Goal: Task Accomplishment & Management: Complete application form

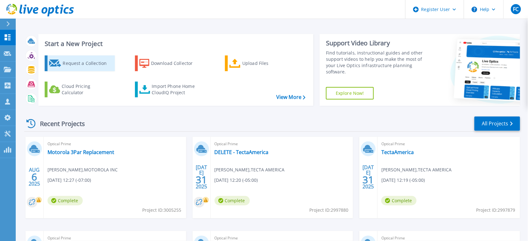
click at [79, 62] on div "Request a Collection" at bounding box center [88, 63] width 50 height 13
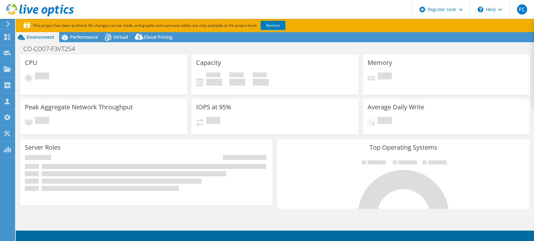
select select "USEast"
select select "USD"
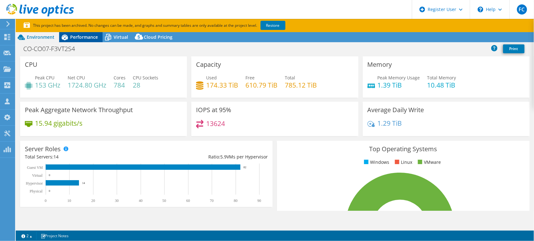
click at [81, 38] on span "Performance" at bounding box center [84, 37] width 28 height 6
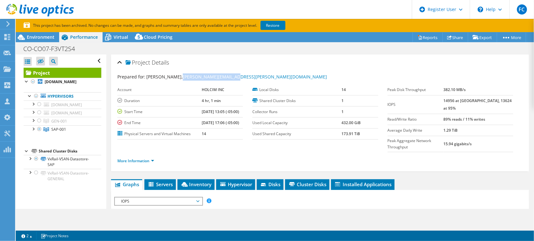
drag, startPoint x: 223, startPoint y: 78, endPoint x: 169, endPoint y: 80, distance: 53.8
click at [169, 80] on div "Prepared for: Luis Galvis, Luis.galvis@holcim.com" at bounding box center [319, 76] width 405 height 7
drag, startPoint x: 169, startPoint y: 80, endPoint x: 198, endPoint y: 78, distance: 29.3
copy link "Luis.galvis@holcim.com"
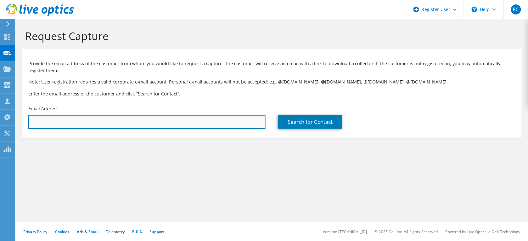
click at [63, 121] on input "text" at bounding box center [146, 122] width 237 height 14
paste input "[PERSON_NAME][EMAIL_ADDRESS][PERSON_NAME][DOMAIN_NAME]"
drag, startPoint x: 105, startPoint y: 121, endPoint x: 11, endPoint y: 119, distance: 94.1
click at [11, 119] on div "FC Dell User Ferdinand Camacho Ferdinand.Camacho@Dell.com Dell My Profile Log O…" at bounding box center [264, 120] width 528 height 241
click at [99, 120] on input "Luis.galvis@holcim.com" at bounding box center [146, 122] width 237 height 14
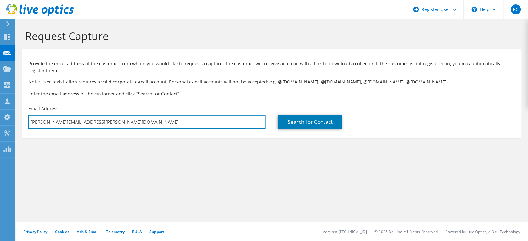
drag, startPoint x: 93, startPoint y: 121, endPoint x: 18, endPoint y: 121, distance: 74.9
click at [18, 121] on section "Request Capture Provide the email address of the customer from whom you would l…" at bounding box center [272, 94] width 512 height 151
paste input "luis.galvis@amrize"
type input "luis.galvis@amrize.com"
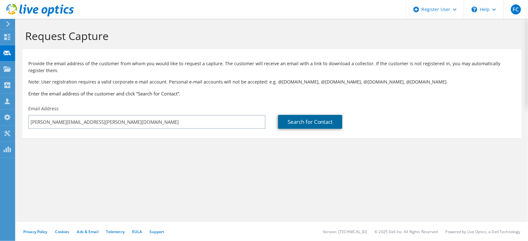
click at [301, 123] on link "Search for Contact" at bounding box center [310, 122] width 64 height 14
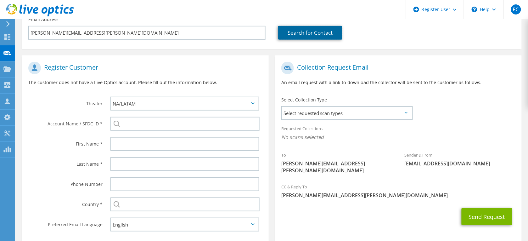
scroll to position [118, 0]
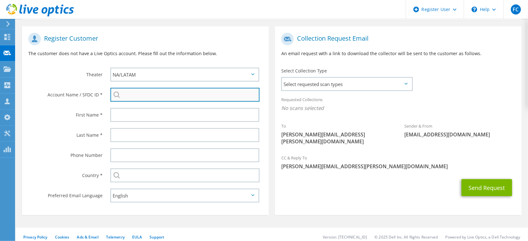
click at [154, 95] on input "search" at bounding box center [184, 95] width 149 height 14
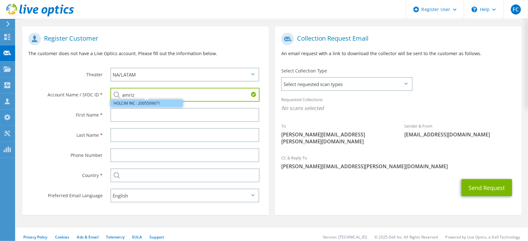
click at [150, 101] on li "HOLCIM INC : 2005509671" at bounding box center [146, 103] width 72 height 8
type input "HOLCIM INC : 2005509671"
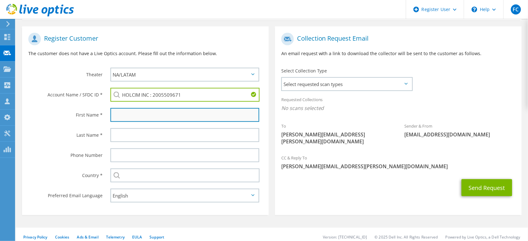
click at [147, 114] on input "text" at bounding box center [184, 115] width 149 height 14
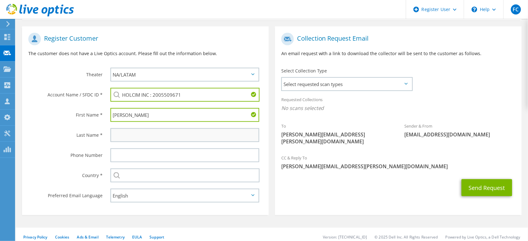
type input "Luis"
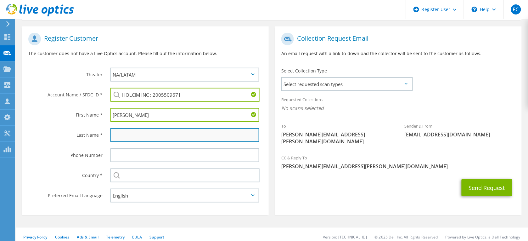
click at [152, 134] on input "text" at bounding box center [184, 135] width 149 height 14
paste input "luis.galvis@amrize.com"
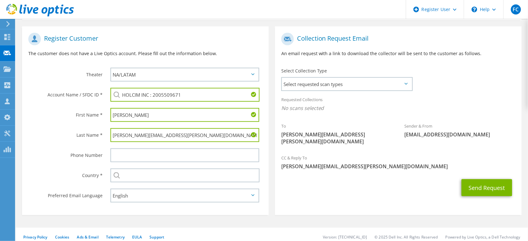
drag, startPoint x: 167, startPoint y: 133, endPoint x: 134, endPoint y: 134, distance: 32.4
click at [134, 134] on input "luis.galvis@amrize.com" at bounding box center [184, 135] width 149 height 14
drag, startPoint x: 121, startPoint y: 135, endPoint x: 91, endPoint y: 137, distance: 30.9
click at [91, 136] on div "Last Name * luis.galvis" at bounding box center [145, 135] width 247 height 20
type input "Galvis"
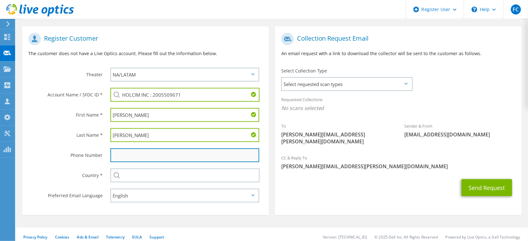
click at [138, 150] on input "text" at bounding box center [184, 155] width 149 height 14
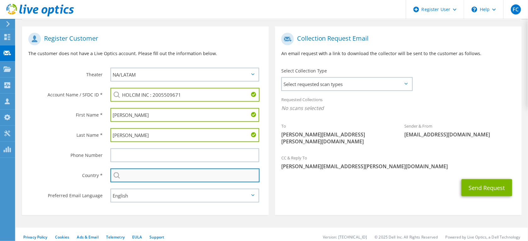
click at [155, 178] on input "text" at bounding box center [184, 175] width 149 height 14
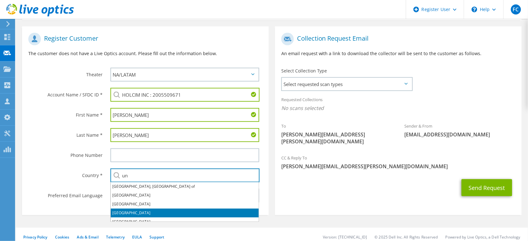
click at [135, 209] on li "United States" at bounding box center [185, 212] width 148 height 9
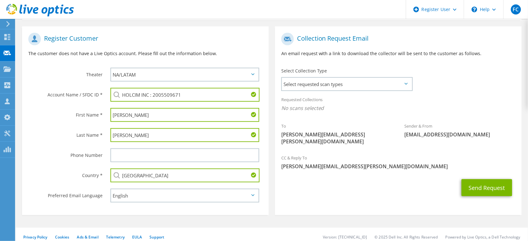
type input "United States"
click at [352, 190] on div "Send Request" at bounding box center [398, 187] width 247 height 23
click at [359, 81] on span "Select requested scan types" at bounding box center [347, 84] width 130 height 13
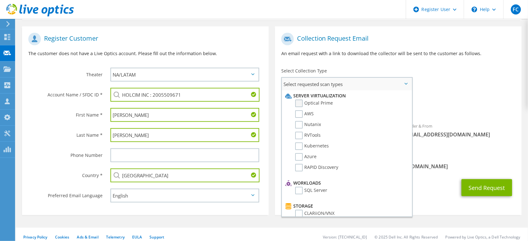
click at [321, 103] on label "Optical Prime" at bounding box center [314, 103] width 38 height 8
click at [0, 0] on input "Optical Prime" at bounding box center [0, 0] width 0 height 0
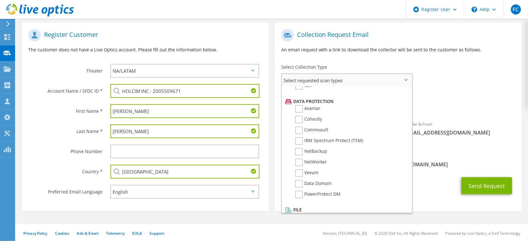
scroll to position [123, 0]
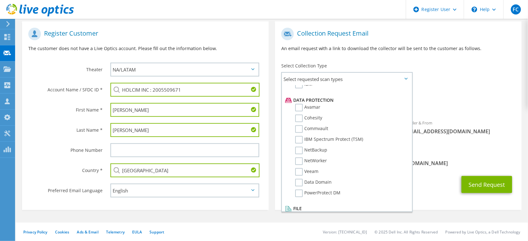
click at [456, 95] on div "Requested Collections No scans selected Optical Prime" at bounding box center [398, 100] width 247 height 25
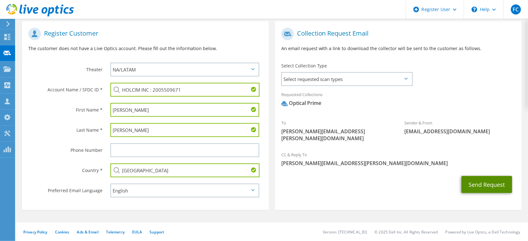
click at [490, 177] on button "Send Request" at bounding box center [487, 184] width 51 height 17
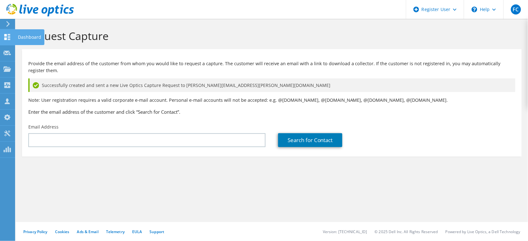
click at [5, 37] on use at bounding box center [7, 37] width 6 height 6
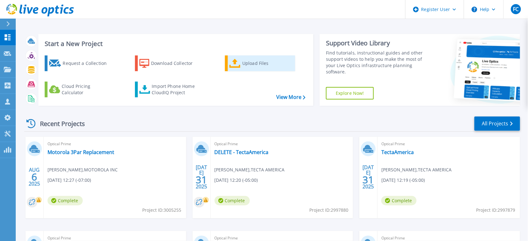
click at [246, 63] on div "Upload Files" at bounding box center [267, 63] width 50 height 13
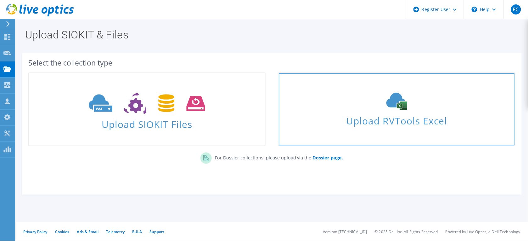
click at [401, 112] on span "Upload RVTools Excel" at bounding box center [397, 119] width 236 height 14
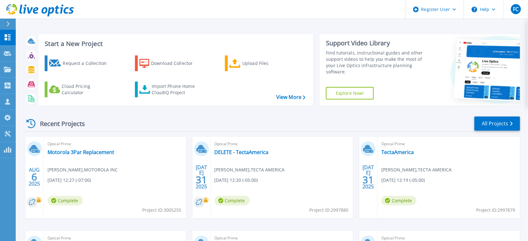
drag, startPoint x: 522, startPoint y: 0, endPoint x: 186, endPoint y: 18, distance: 336.5
click at [186, 18] on header "Register User Help FC Dell User [PERSON_NAME] [PERSON_NAME][EMAIL_ADDRESS][PERS…" at bounding box center [264, 9] width 528 height 19
